Goal: Book appointment/travel/reservation

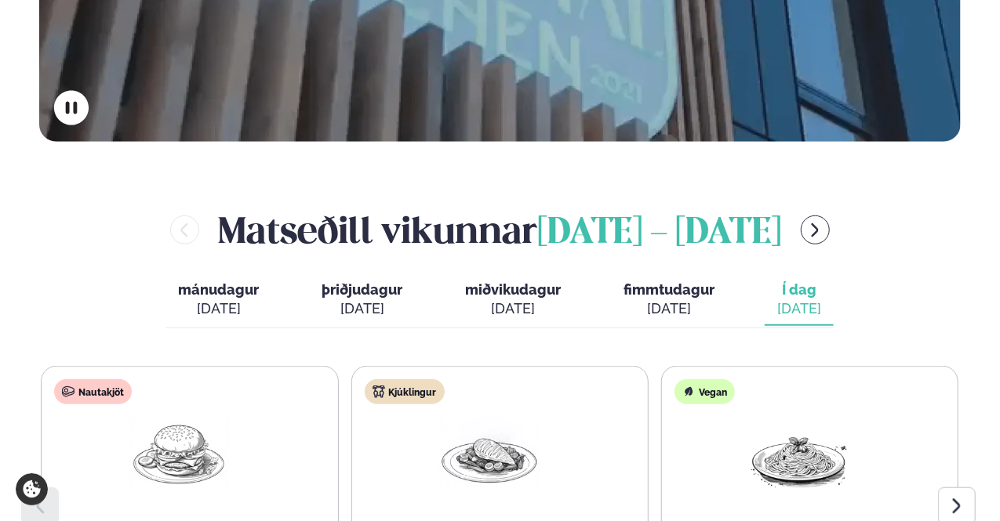
scroll to position [688, 0]
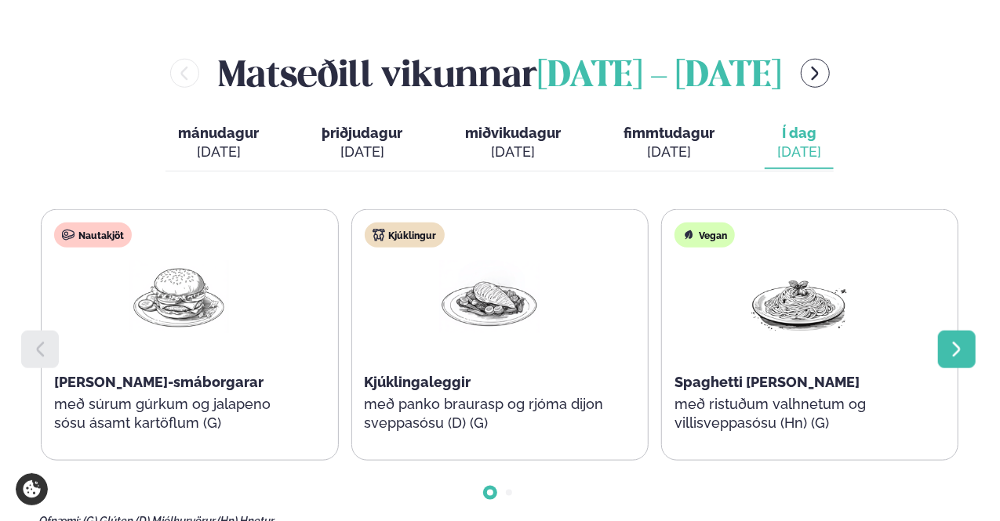
click at [946, 331] on div at bounding box center [957, 350] width 38 height 38
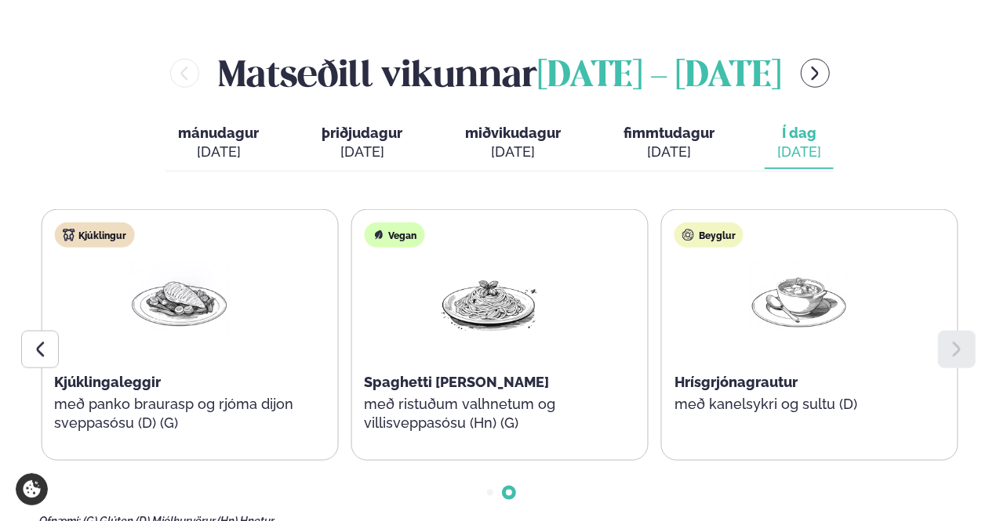
click at [806, 65] on icon "menu-btn-right" at bounding box center [814, 73] width 17 height 17
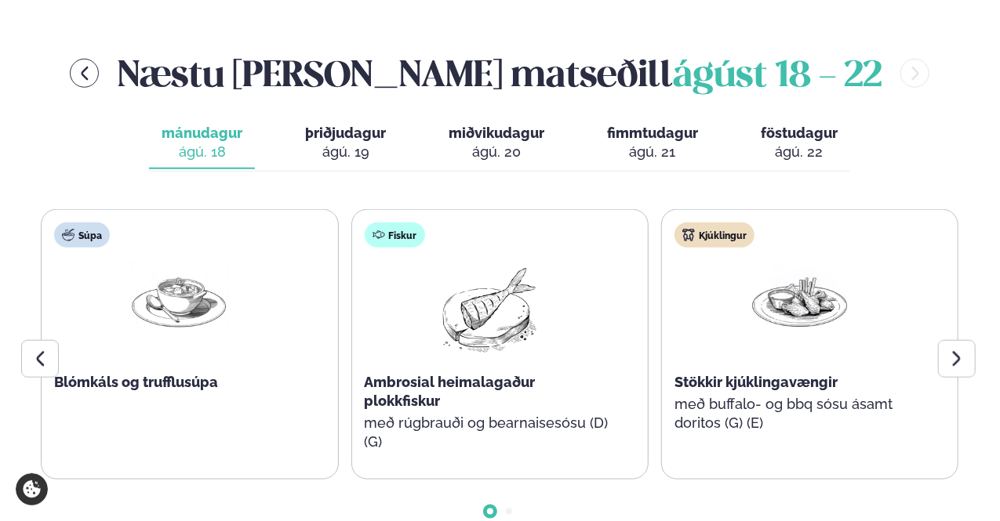
click at [354, 143] on div "ágú. 19" at bounding box center [345, 152] width 81 height 19
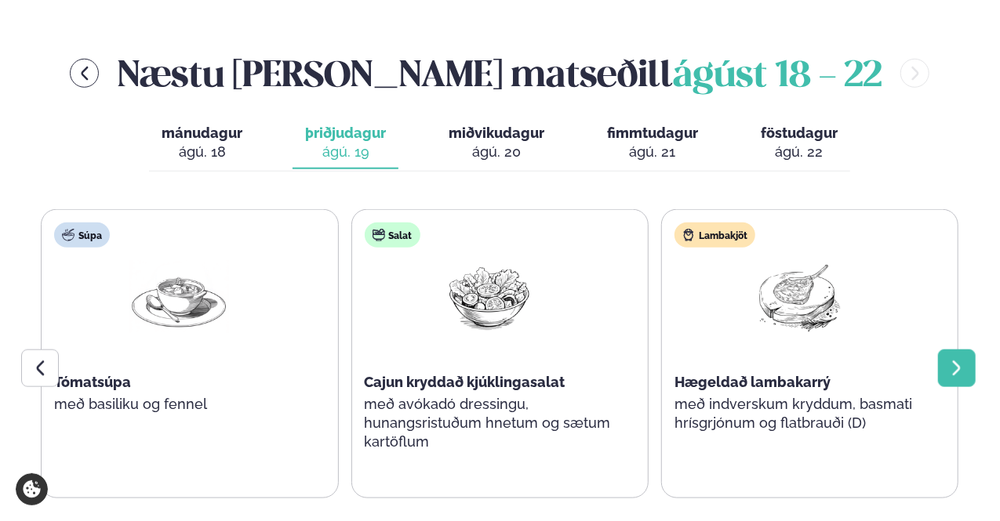
click at [957, 359] on icon at bounding box center [956, 368] width 19 height 19
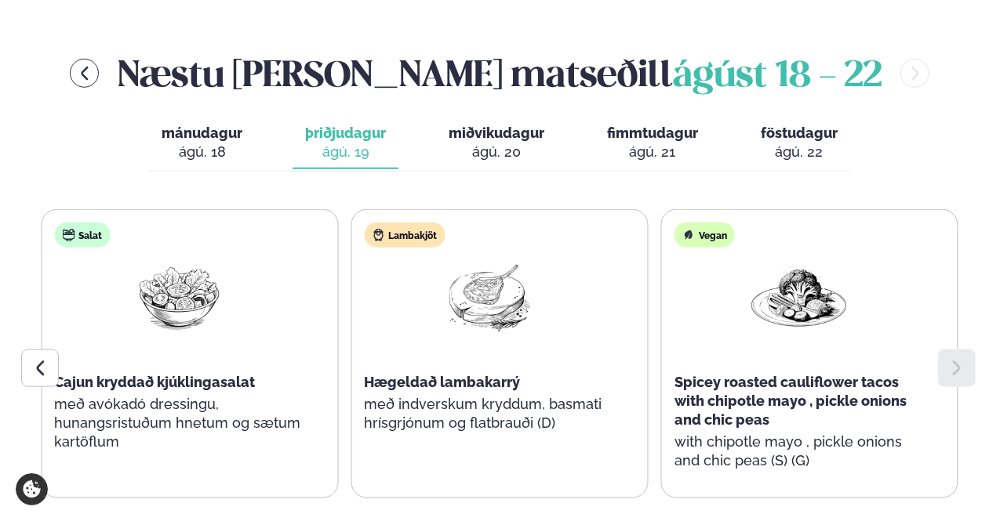
click at [957, 359] on icon at bounding box center [956, 368] width 19 height 19
click at [664, 143] on div "ágú. 21" at bounding box center [652, 152] width 91 height 19
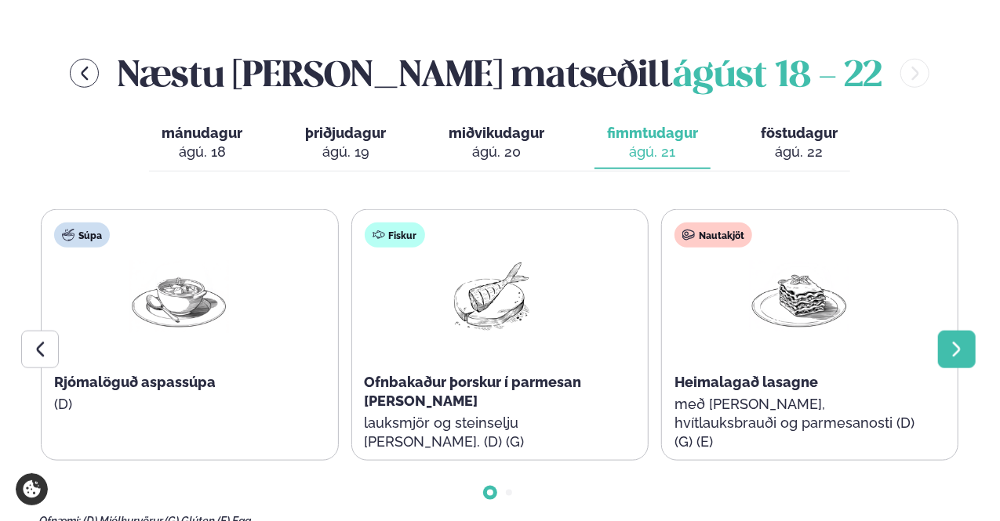
click at [962, 340] on icon at bounding box center [956, 349] width 19 height 19
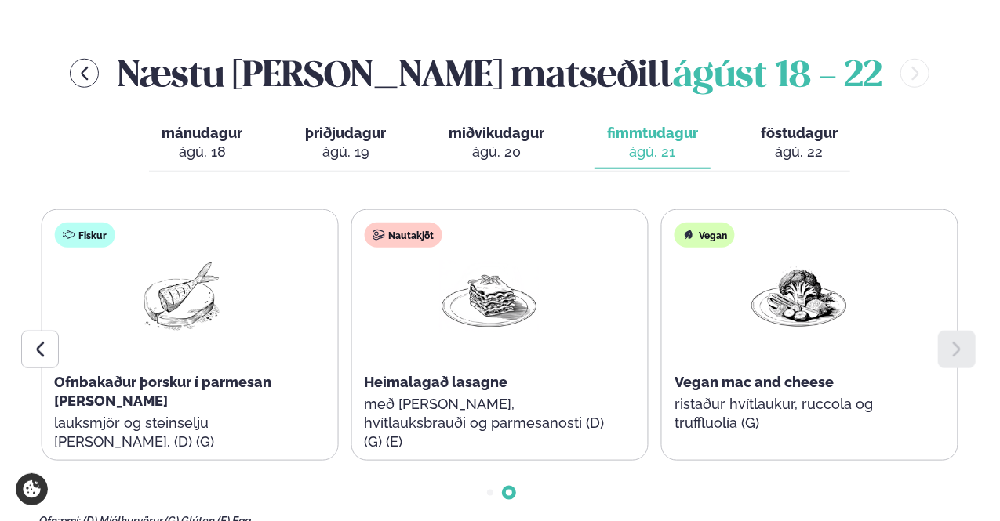
click at [789, 143] on div "ágú. 22" at bounding box center [798, 152] width 77 height 19
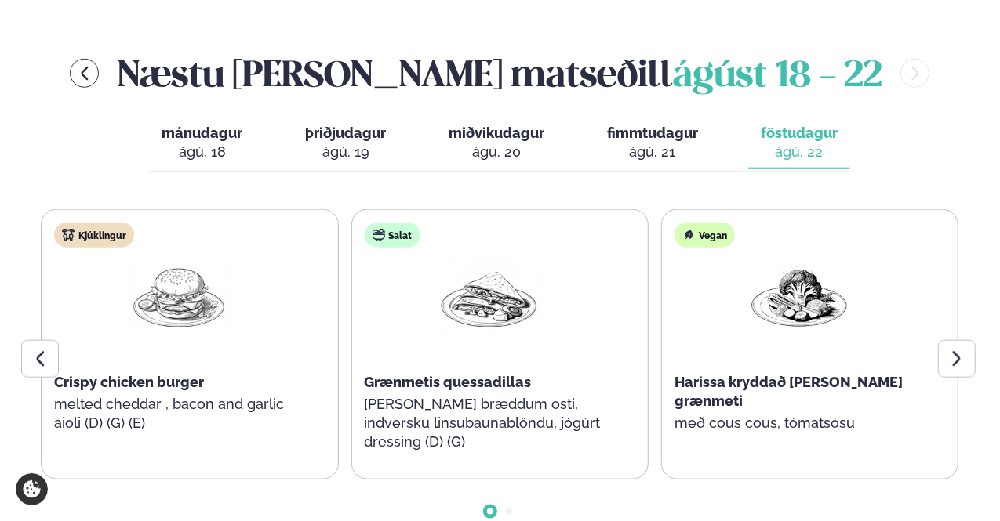
click at [508, 125] on span "miðvikudagur" at bounding box center [496, 133] width 96 height 16
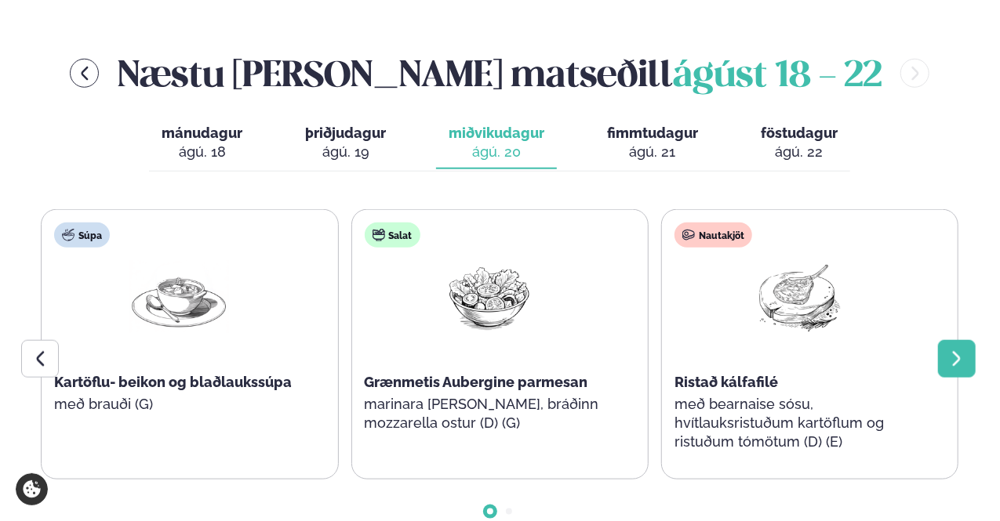
click at [967, 340] on div at bounding box center [957, 359] width 38 height 38
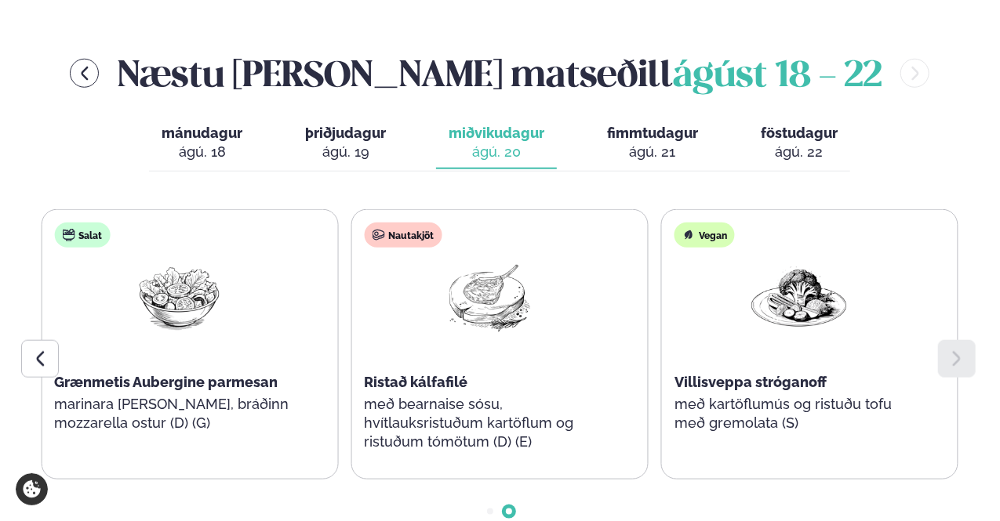
click at [967, 340] on div at bounding box center [957, 359] width 38 height 38
